Goal: Task Accomplishment & Management: Use online tool/utility

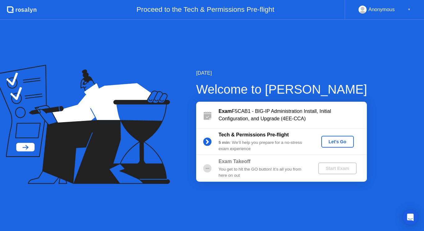
click at [341, 140] on div "Let's Go" at bounding box center [338, 142] width 28 height 5
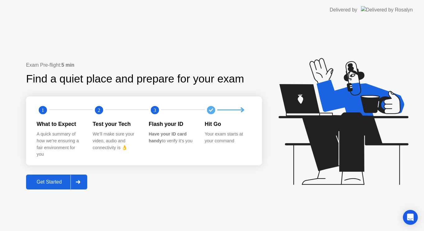
click at [48, 177] on button "Get Started" at bounding box center [56, 182] width 61 height 15
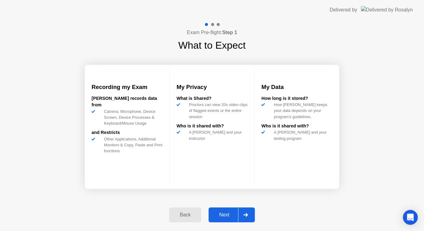
click at [226, 214] on div "Next" at bounding box center [225, 216] width 28 height 6
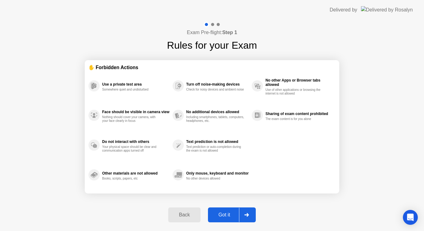
click at [223, 211] on button "Got it" at bounding box center [232, 215] width 48 height 15
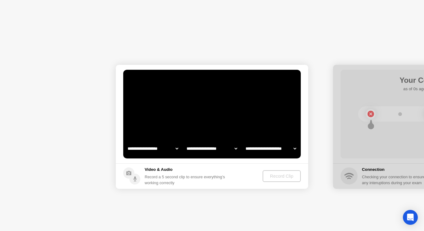
select select "**********"
select select "*******"
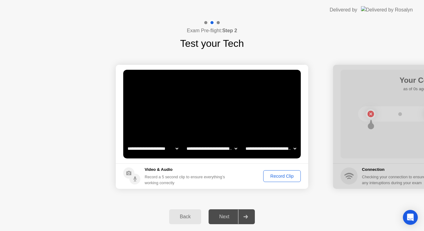
click at [281, 175] on div "Record Clip" at bounding box center [282, 176] width 33 height 5
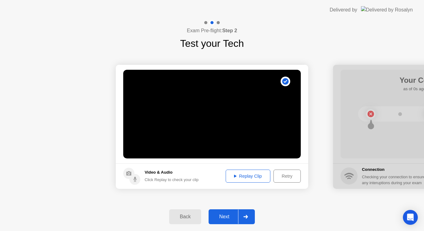
click at [220, 215] on div "Next" at bounding box center [225, 217] width 28 height 6
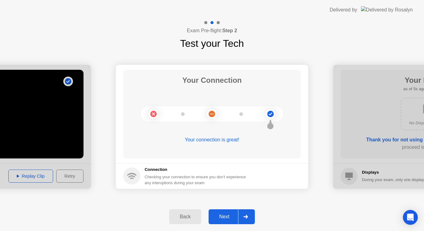
click at [222, 215] on div "Next" at bounding box center [225, 217] width 28 height 6
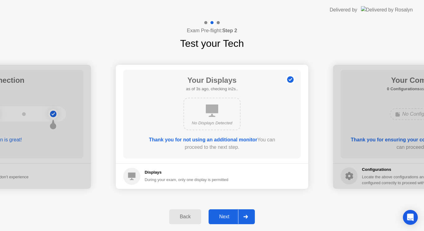
click at [229, 219] on div "Next" at bounding box center [225, 217] width 28 height 6
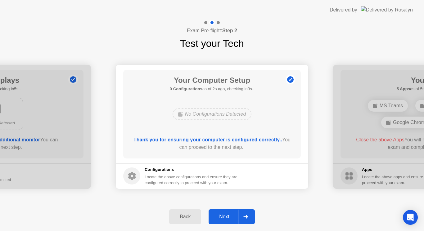
click at [226, 218] on div "Next" at bounding box center [225, 217] width 28 height 6
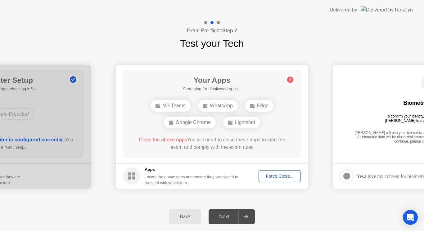
click at [275, 151] on div "Close the above Apps You will need to close these apps to start the exam and co…" at bounding box center [212, 143] width 160 height 15
click at [281, 176] on div "Force Close..." at bounding box center [280, 176] width 38 height 5
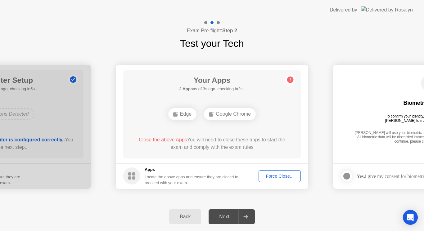
click at [225, 217] on div "Next" at bounding box center [225, 217] width 28 height 6
click at [282, 176] on div "Force Close..." at bounding box center [280, 176] width 38 height 5
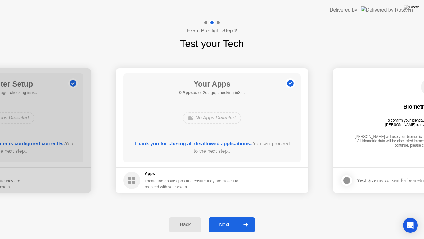
click at [252, 159] on div "Your Apps 0 Apps as of 2s ago, checking in3s.. No Apps Detected Thank you for c…" at bounding box center [212, 117] width 178 height 89
click at [225, 224] on div "Next" at bounding box center [225, 225] width 28 height 6
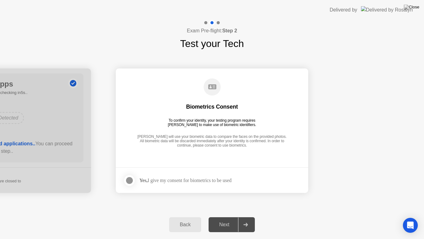
click at [179, 173] on footer "Yes, I give my consent for biometrics to be used" at bounding box center [212, 179] width 193 height 25
click at [180, 181] on div "Yes, I give my consent for biometrics to be used" at bounding box center [186, 180] width 92 height 6
click at [248, 222] on icon at bounding box center [246, 224] width 5 height 4
click at [220, 224] on div "Next" at bounding box center [225, 225] width 28 height 6
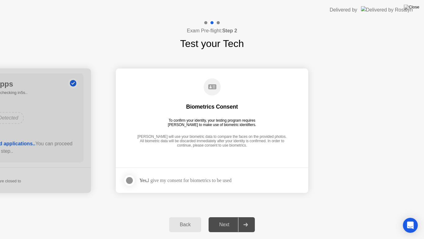
click at [211, 84] on circle at bounding box center [212, 86] width 17 height 17
click at [130, 179] on div at bounding box center [129, 179] width 7 height 7
click at [227, 224] on div "Next" at bounding box center [225, 225] width 28 height 6
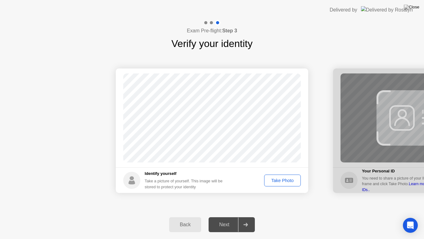
click at [277, 178] on div "Take Photo" at bounding box center [283, 180] width 32 height 5
click at [226, 225] on div "Next" at bounding box center [225, 225] width 28 height 6
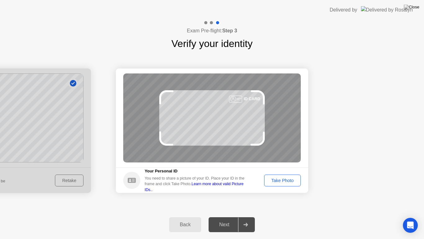
click at [285, 178] on div "Take Photo" at bounding box center [283, 180] width 32 height 5
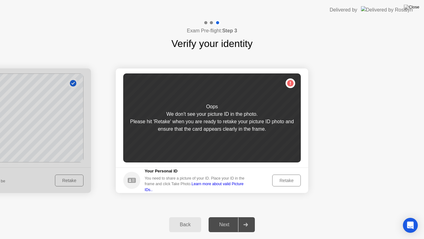
click at [127, 175] on circle at bounding box center [131, 180] width 17 height 17
click at [137, 183] on circle at bounding box center [131, 180] width 17 height 17
click at [291, 180] on div "Retake" at bounding box center [287, 180] width 24 height 5
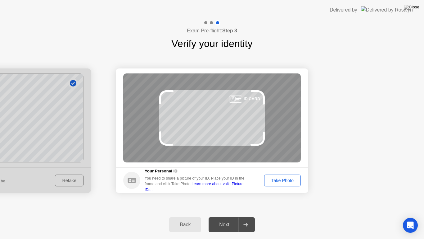
click at [282, 179] on div "Take Photo" at bounding box center [283, 180] width 32 height 5
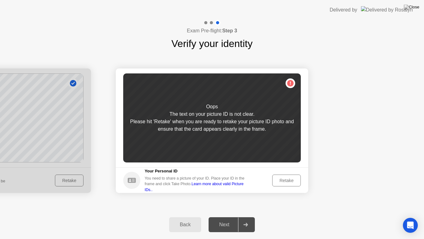
click at [289, 180] on div "Retake" at bounding box center [287, 180] width 24 height 5
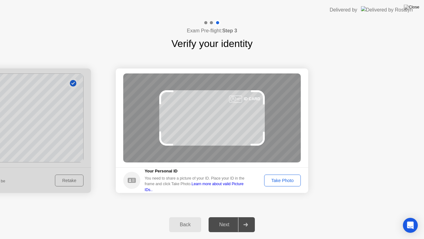
click at [288, 181] on div "Take Photo" at bounding box center [283, 180] width 32 height 5
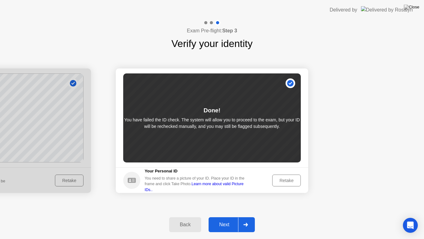
click at [227, 222] on div "Next" at bounding box center [225, 225] width 28 height 6
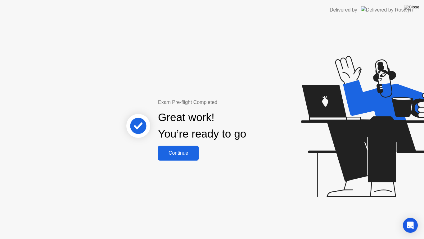
click at [180, 150] on div "Continue" at bounding box center [178, 153] width 37 height 6
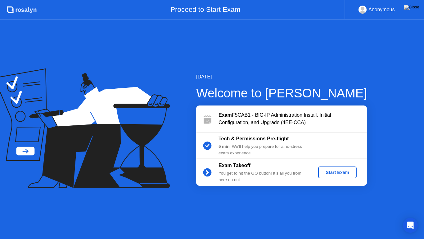
click at [337, 170] on div "Start Exam" at bounding box center [337, 172] width 33 height 5
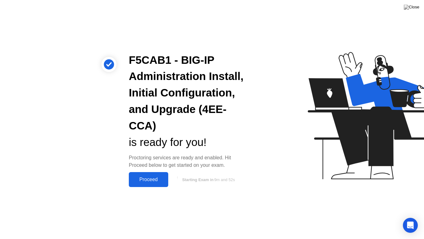
click at [145, 178] on div "Proceed" at bounding box center [149, 179] width 36 height 6
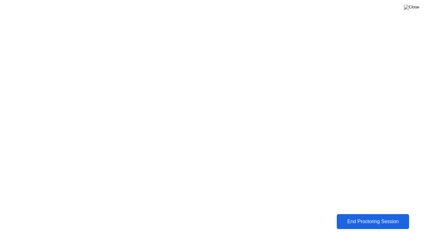
click at [384, 219] on div "End Proctoring Session" at bounding box center [373, 221] width 69 height 6
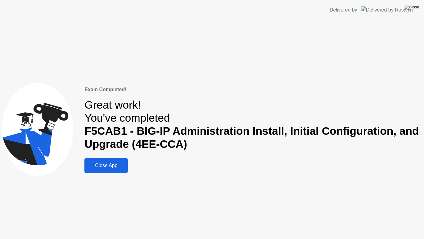
click at [109, 164] on div "Close App" at bounding box center [106, 166] width 40 height 6
